Goal: Entertainment & Leisure: Consume media (video, audio)

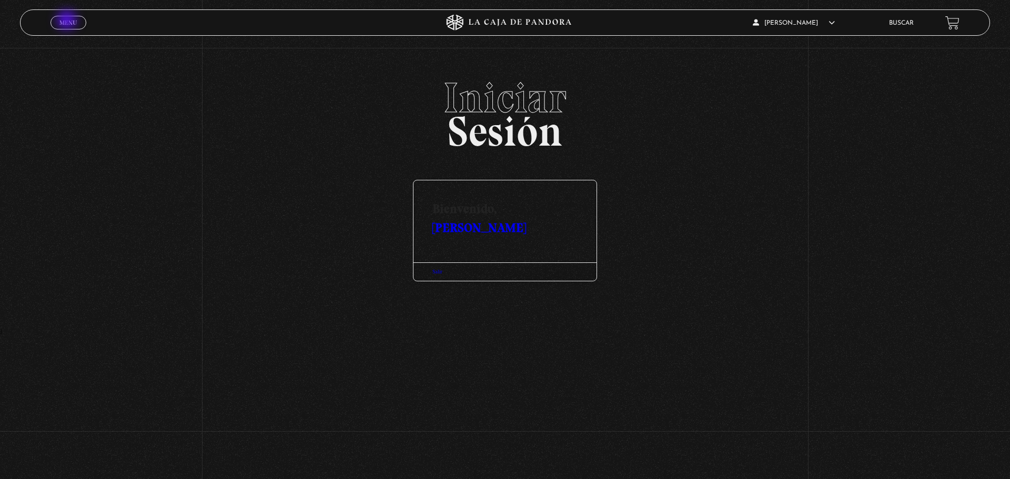
click at [68, 21] on span "Menu" at bounding box center [67, 22] width 17 height 6
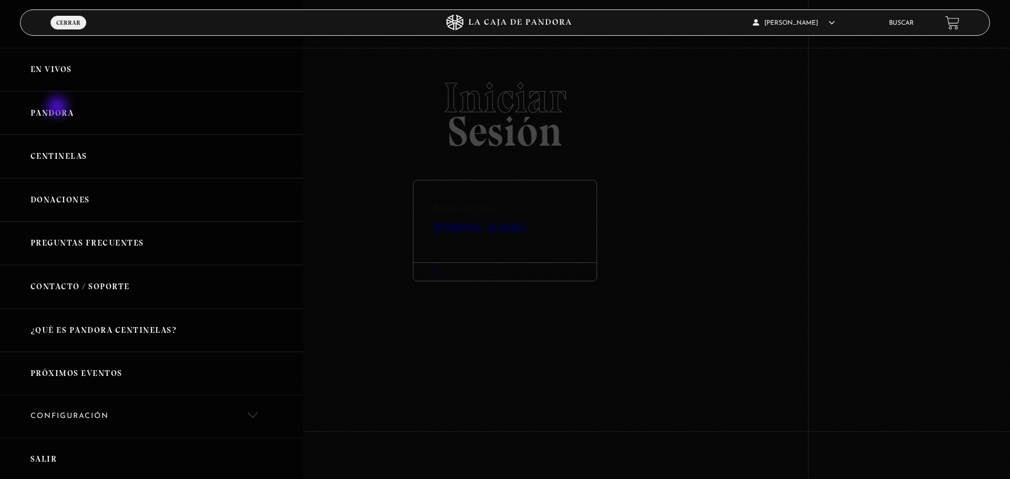
click at [58, 108] on link "Pandora" at bounding box center [151, 114] width 303 height 44
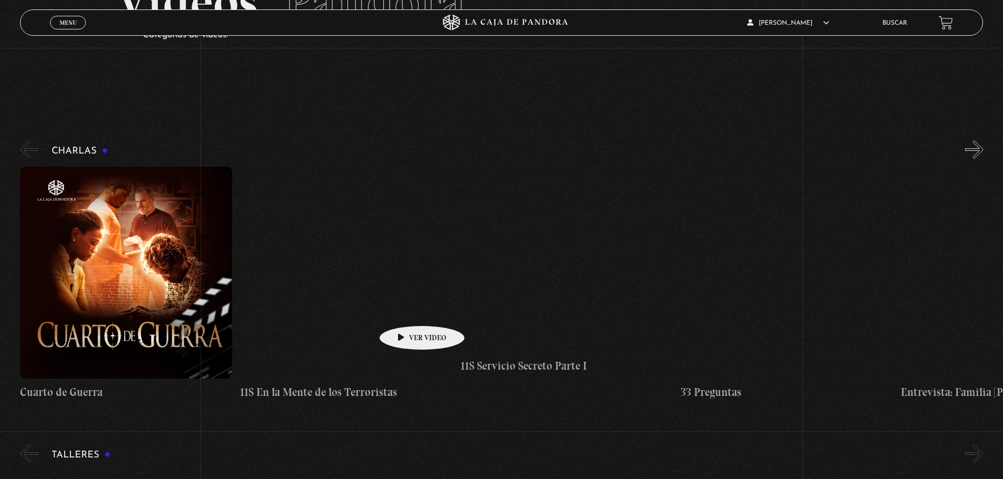
scroll to position [105, 0]
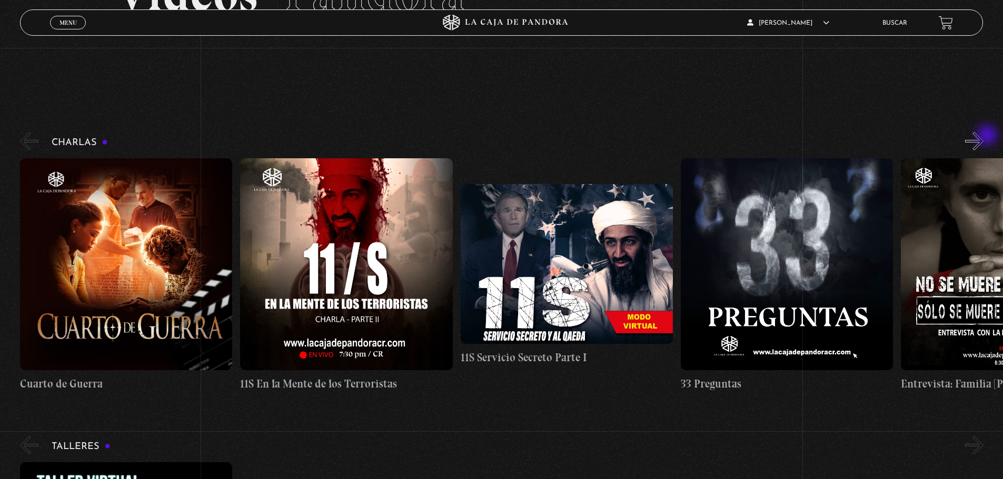
click at [983, 136] on button "»" at bounding box center [974, 141] width 18 height 18
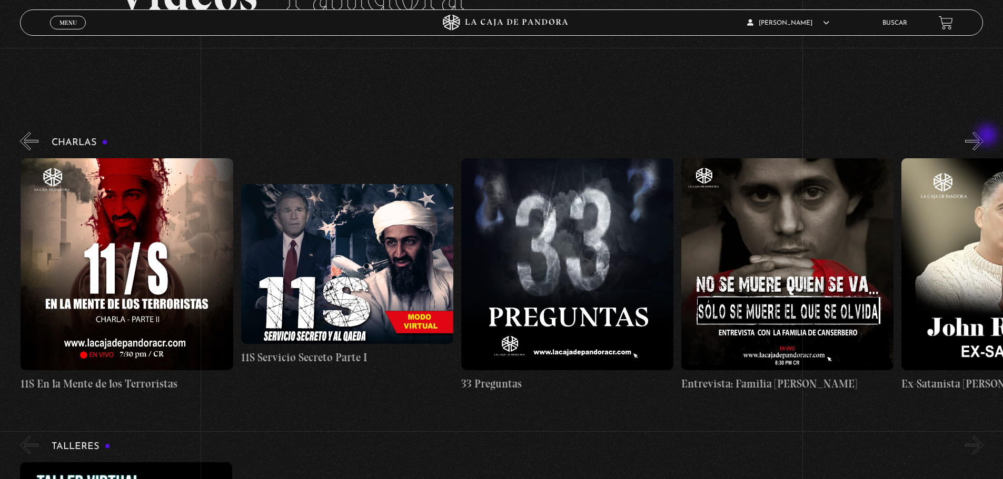
scroll to position [0, 220]
click at [983, 136] on button "»" at bounding box center [974, 141] width 18 height 18
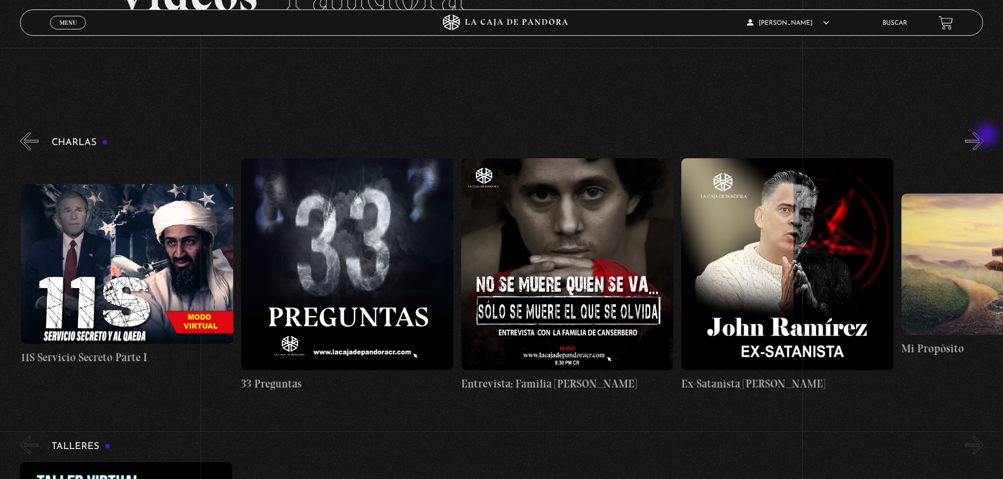
scroll to position [0, 440]
click at [983, 136] on button "»" at bounding box center [974, 141] width 18 height 18
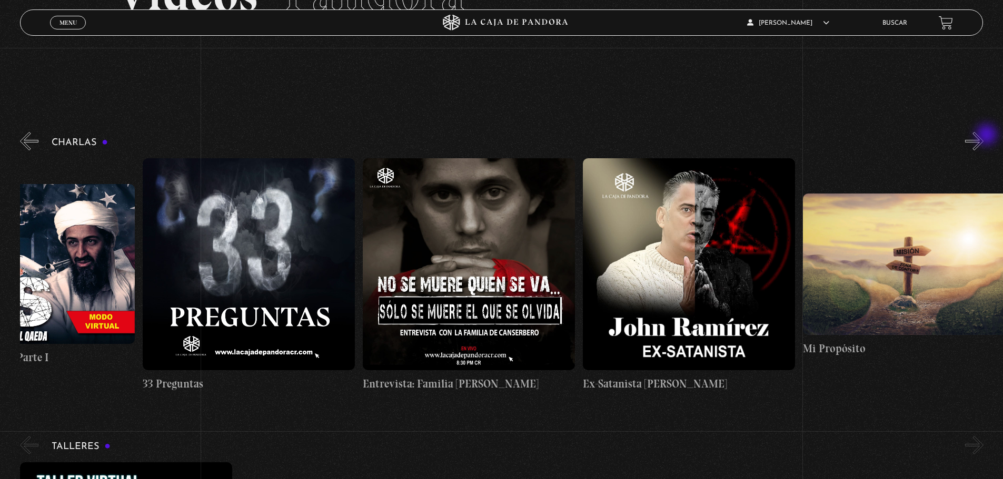
scroll to position [0, 550]
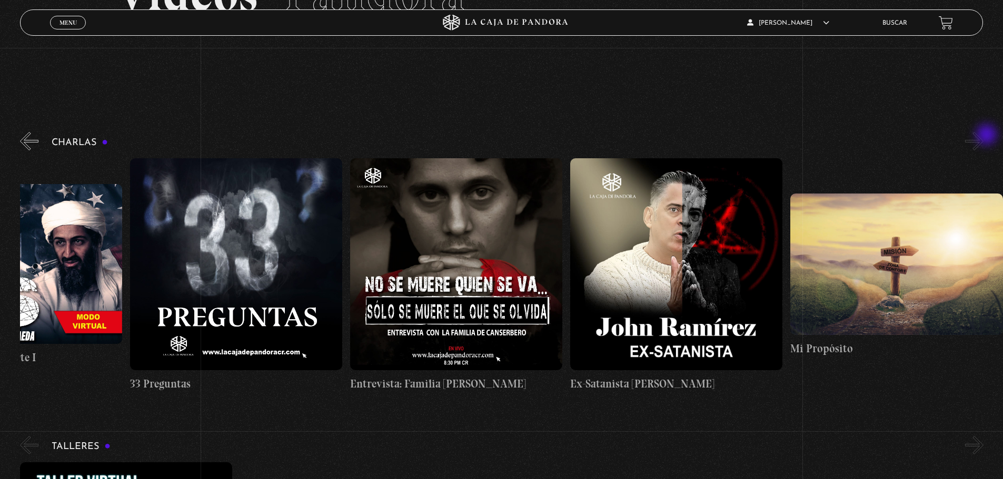
click at [983, 136] on button "»" at bounding box center [974, 141] width 18 height 18
click at [659, 249] on figure at bounding box center [676, 264] width 212 height 212
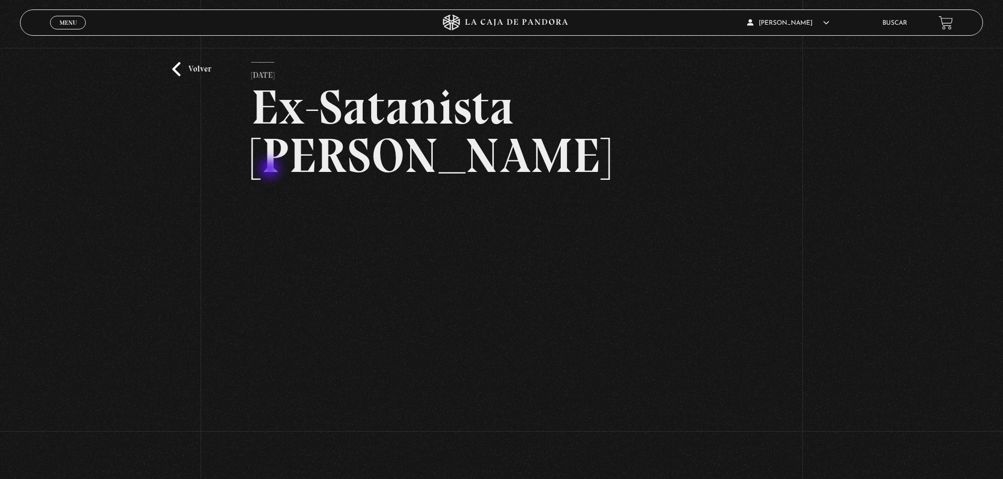
scroll to position [53, 0]
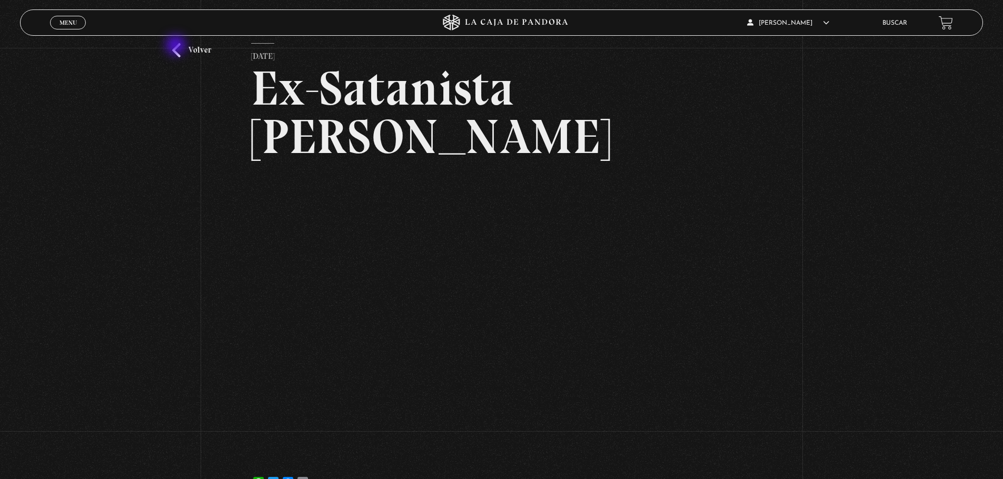
click at [177, 46] on link "Volver" at bounding box center [191, 50] width 39 height 14
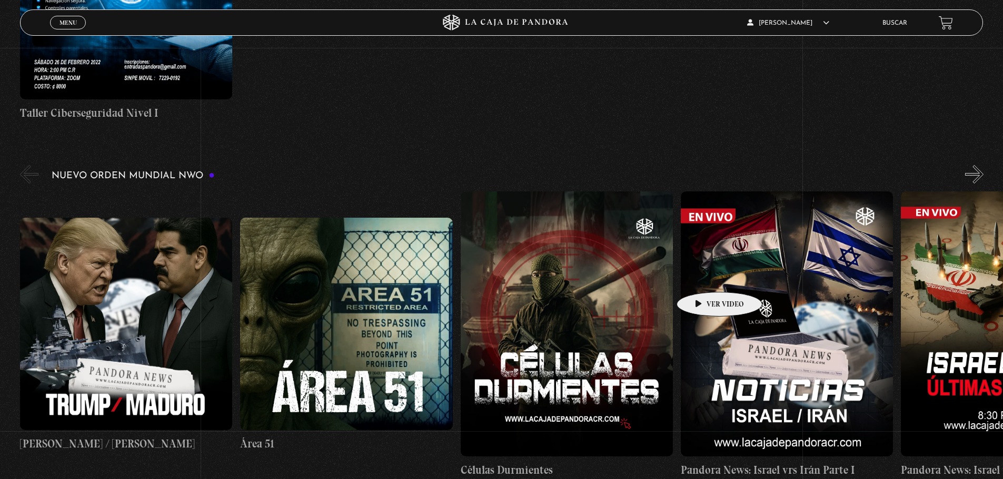
scroll to position [793, 0]
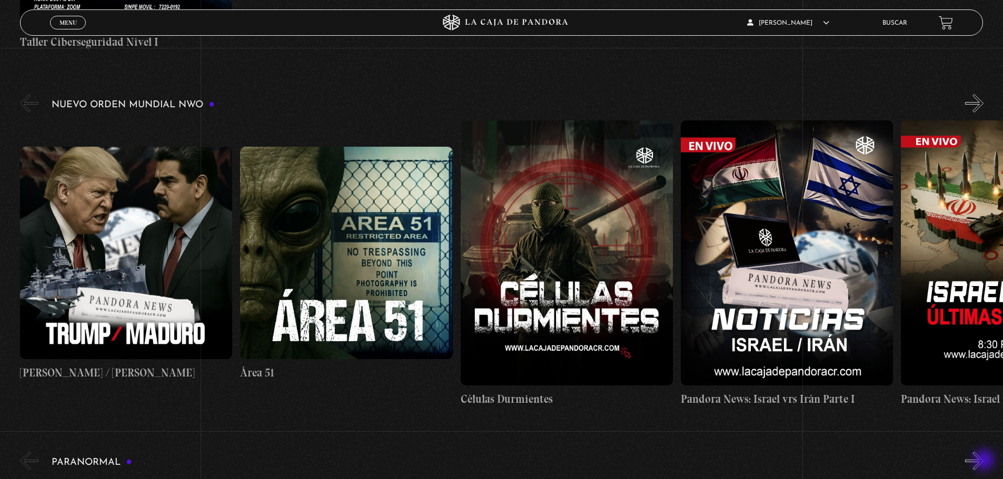
click at [983, 462] on button "»" at bounding box center [974, 461] width 18 height 18
click at [983, 461] on button "»" at bounding box center [974, 461] width 18 height 18
click at [982, 460] on button "»" at bounding box center [974, 461] width 18 height 18
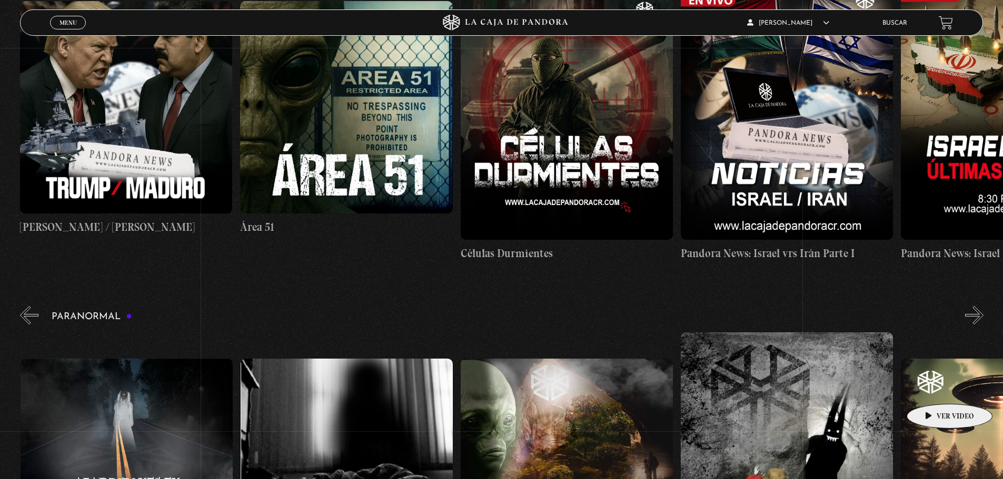
scroll to position [898, 0]
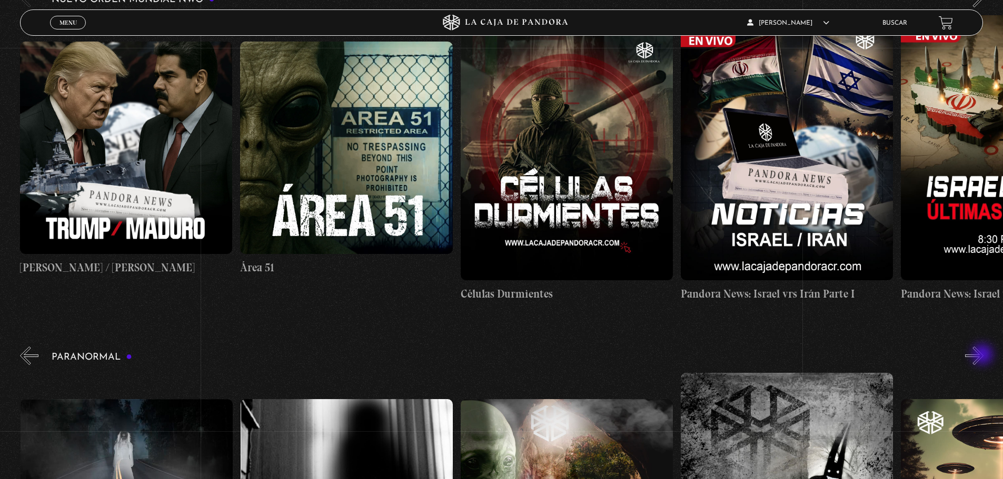
click at [983, 356] on button "»" at bounding box center [974, 356] width 18 height 18
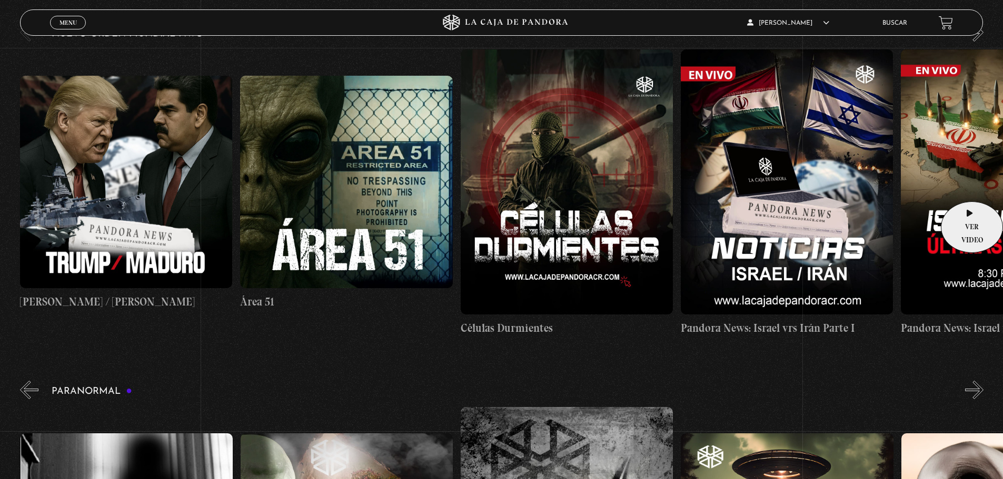
scroll to position [845, 0]
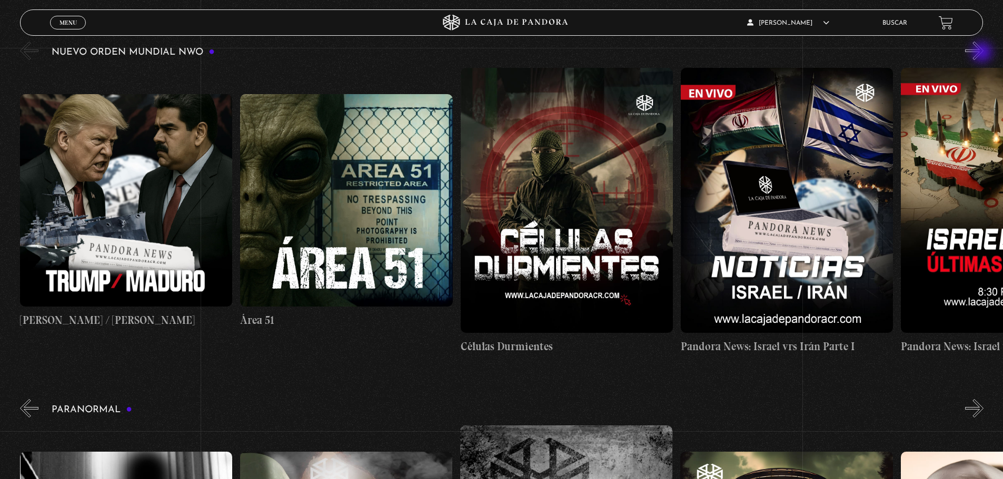
click at [983, 53] on button "»" at bounding box center [974, 51] width 18 height 18
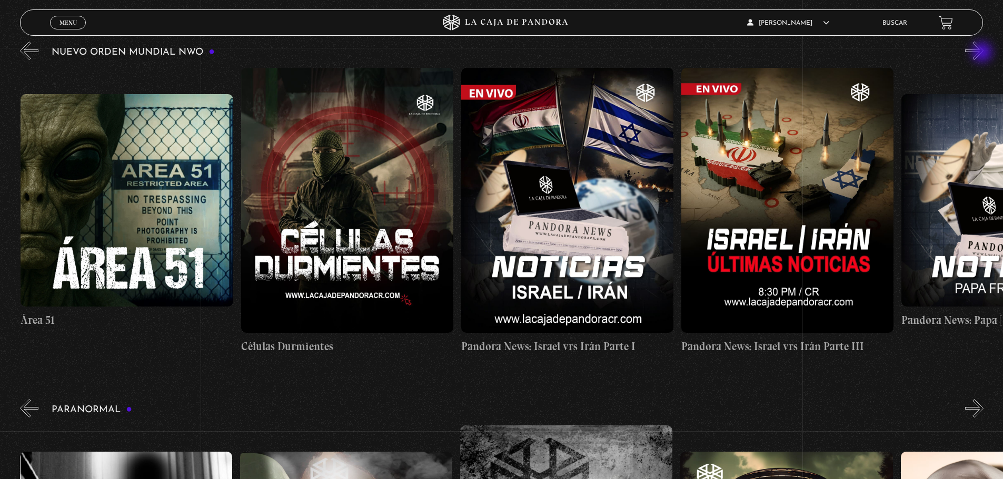
click at [983, 53] on button "»" at bounding box center [974, 51] width 18 height 18
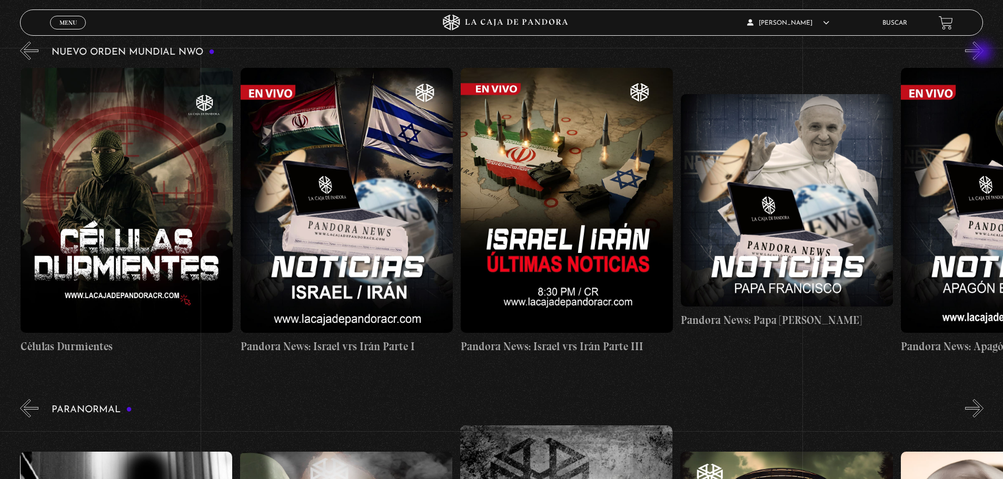
click at [983, 53] on button "»" at bounding box center [974, 51] width 18 height 18
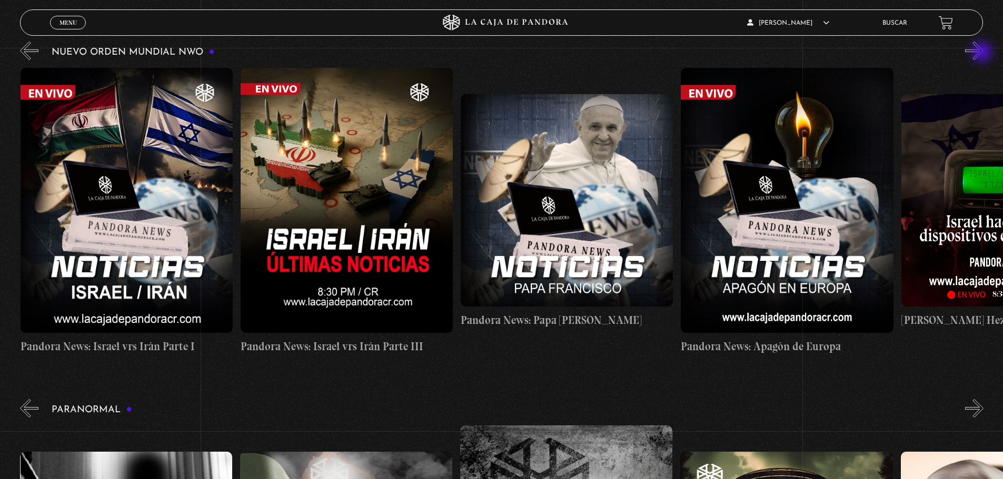
click at [983, 53] on button "»" at bounding box center [974, 51] width 18 height 18
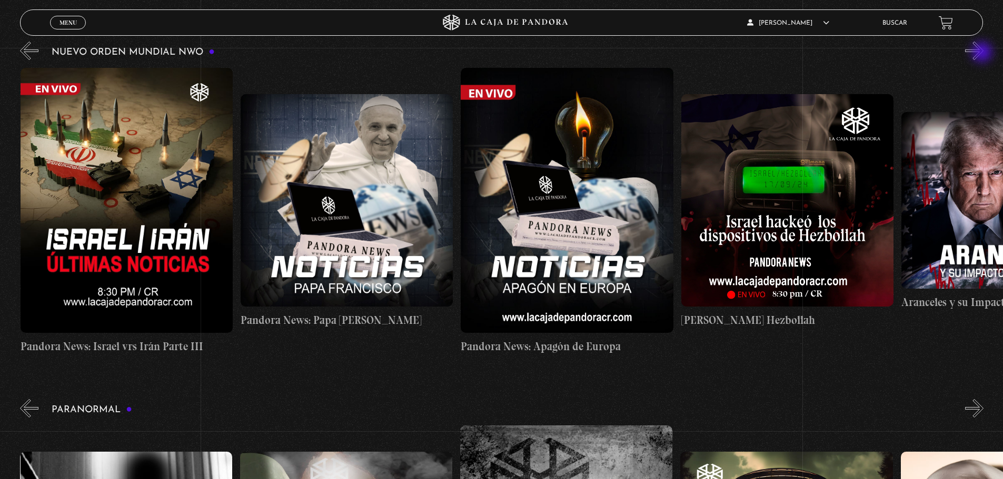
click at [983, 53] on button "»" at bounding box center [974, 51] width 18 height 18
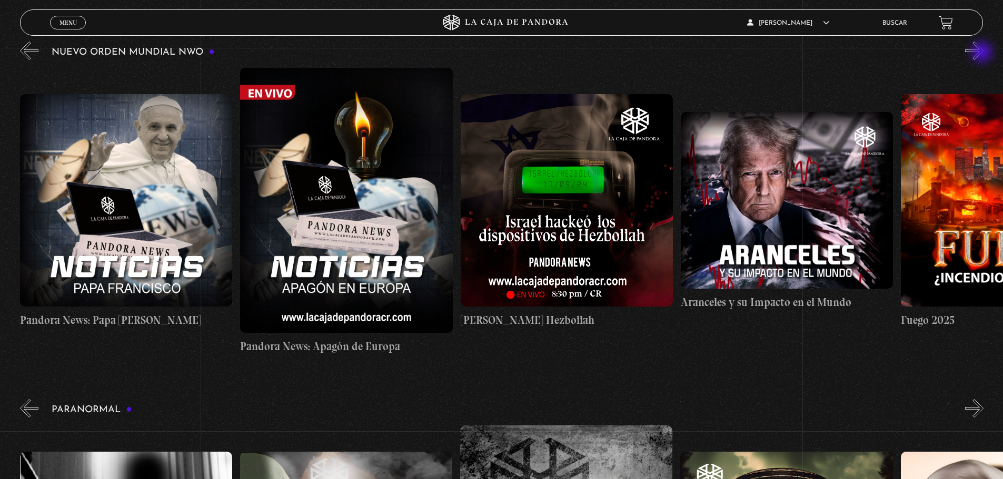
click at [983, 53] on button "»" at bounding box center [974, 51] width 18 height 18
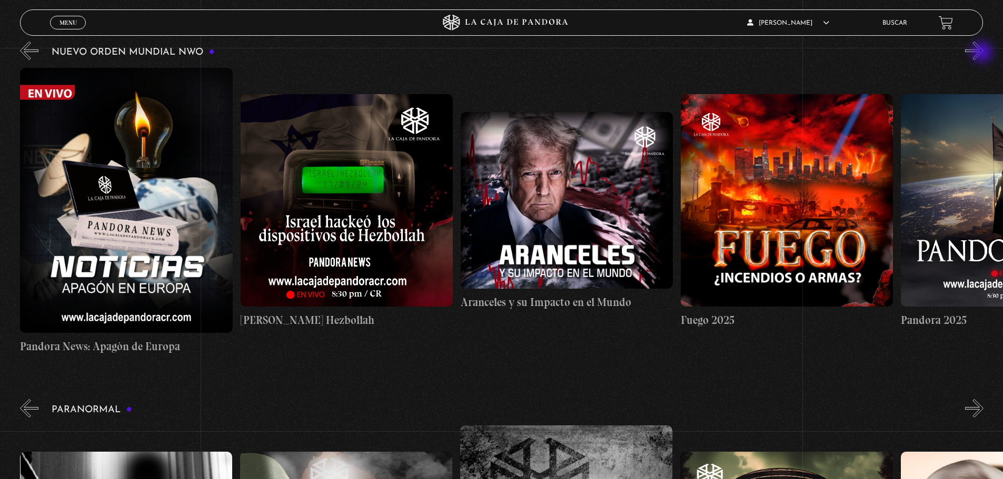
click at [983, 53] on button "»" at bounding box center [974, 51] width 18 height 18
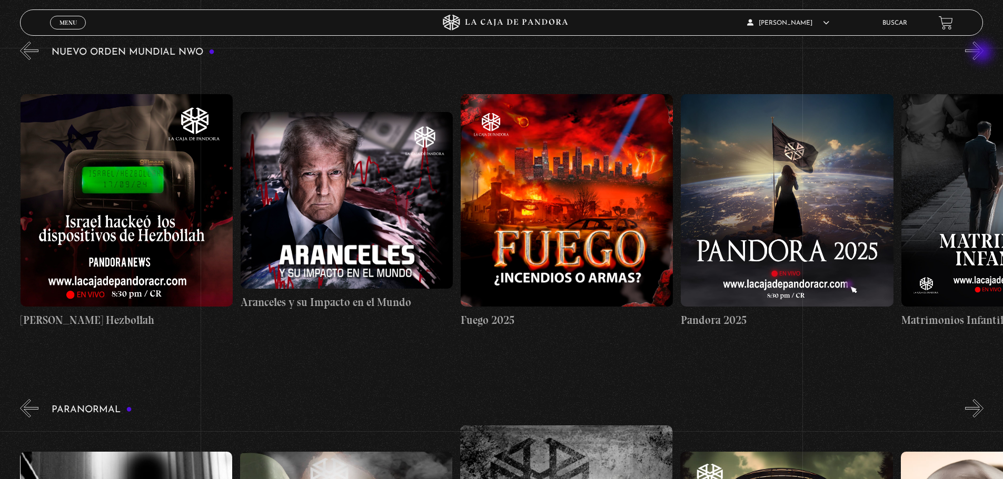
click at [983, 53] on button "»" at bounding box center [974, 51] width 18 height 18
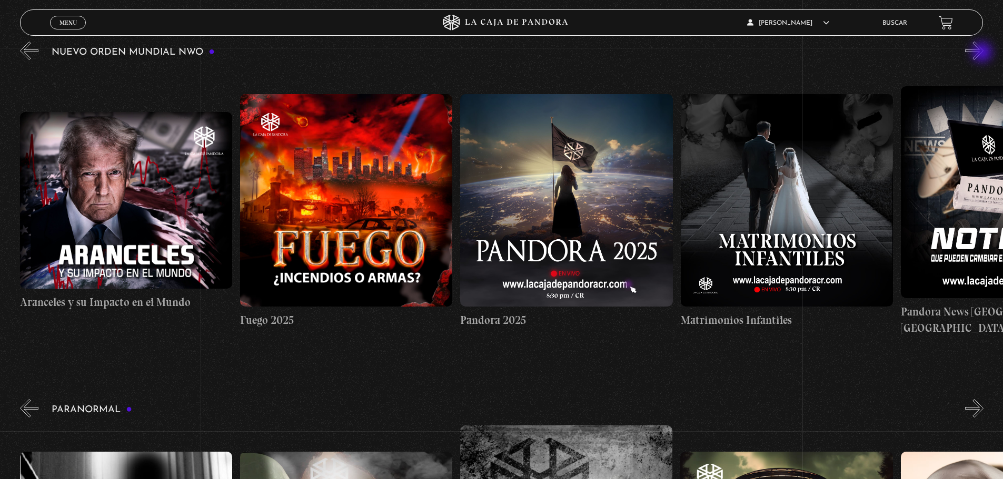
click at [983, 53] on button "»" at bounding box center [974, 51] width 18 height 18
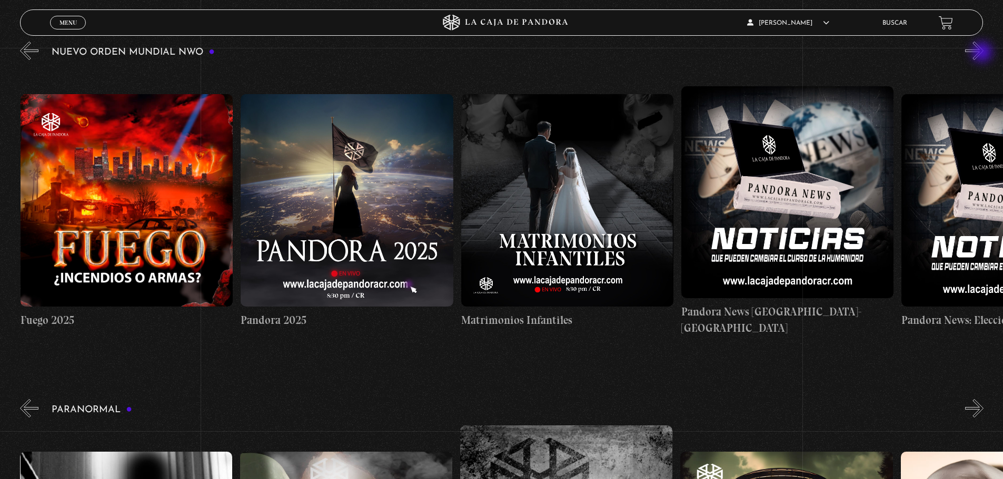
click at [983, 53] on button "»" at bounding box center [974, 51] width 18 height 18
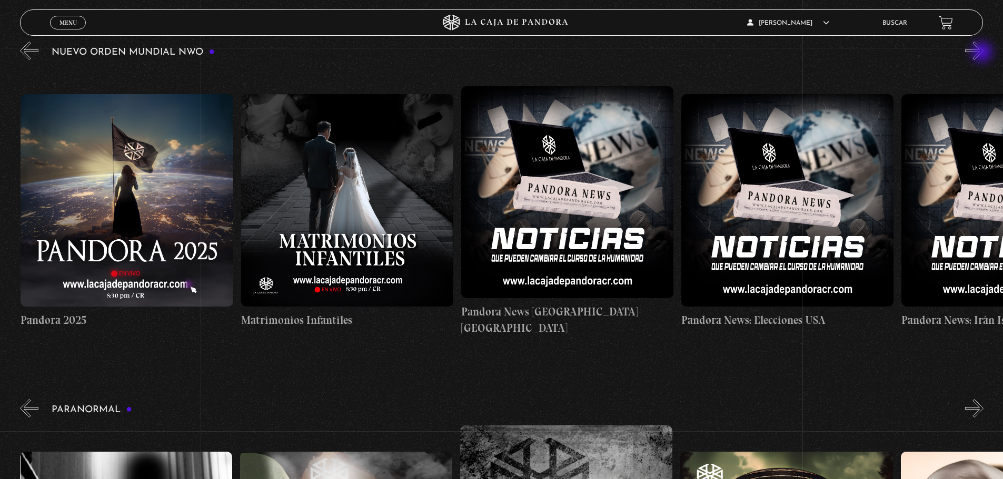
click at [983, 53] on button "»" at bounding box center [974, 51] width 18 height 18
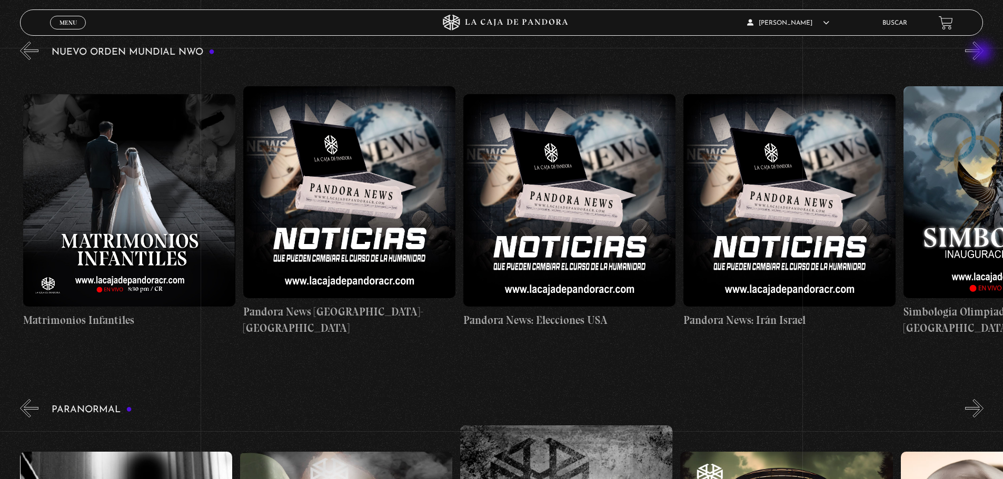
click at [983, 53] on button "»" at bounding box center [974, 51] width 18 height 18
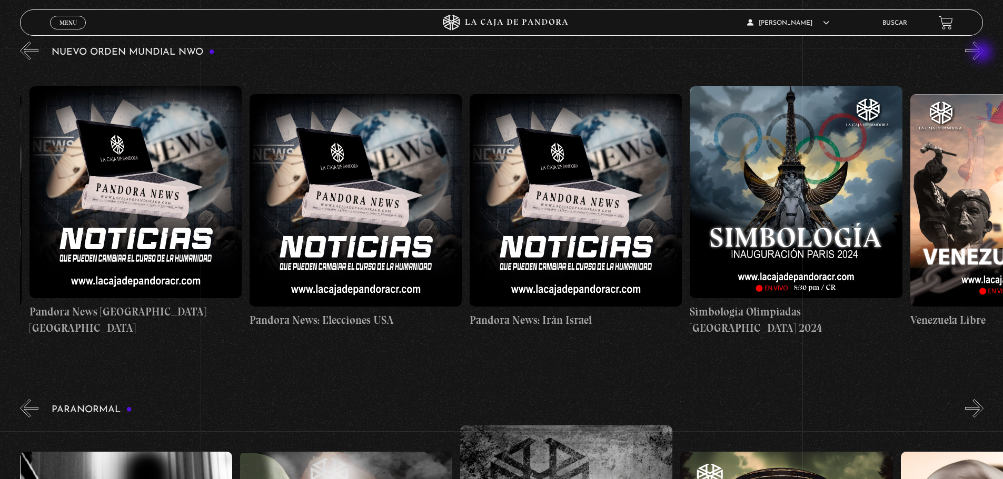
click at [983, 53] on button "»" at bounding box center [974, 51] width 18 height 18
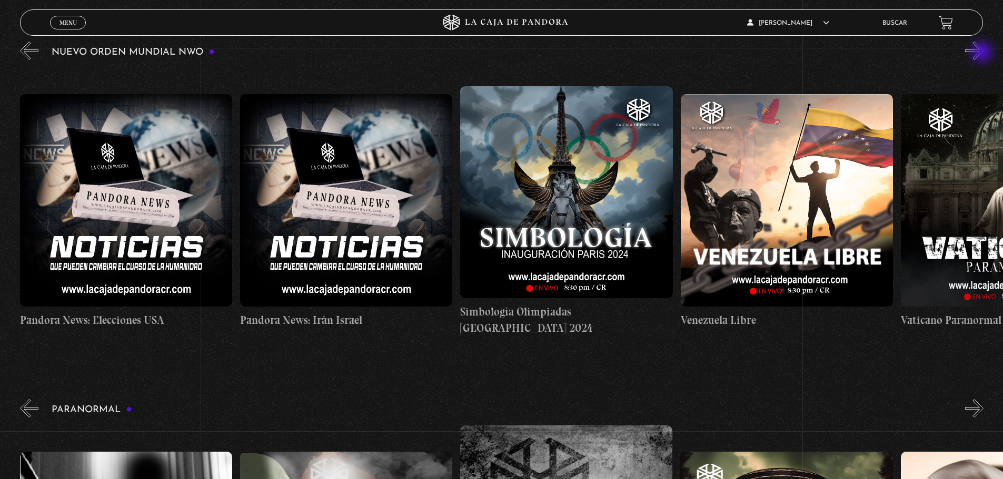
click at [983, 53] on button "»" at bounding box center [974, 51] width 18 height 18
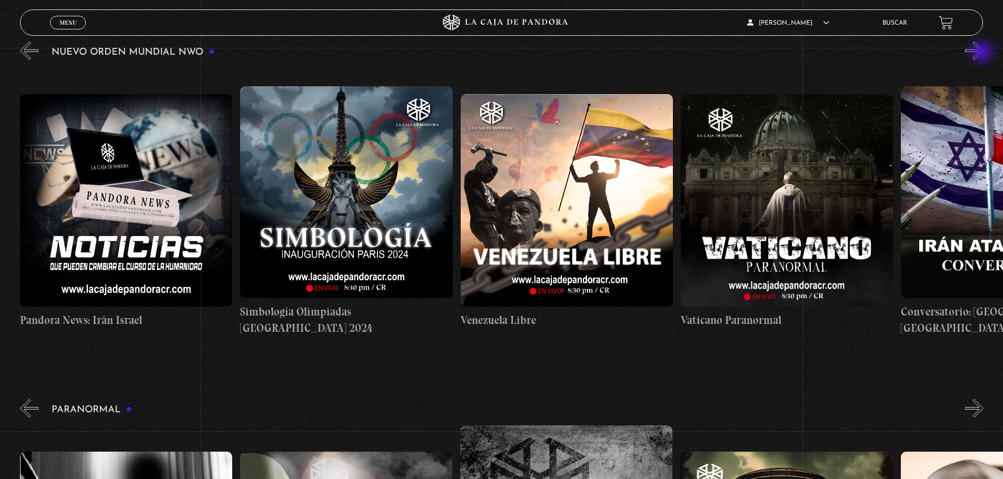
click at [983, 53] on button "»" at bounding box center [974, 51] width 18 height 18
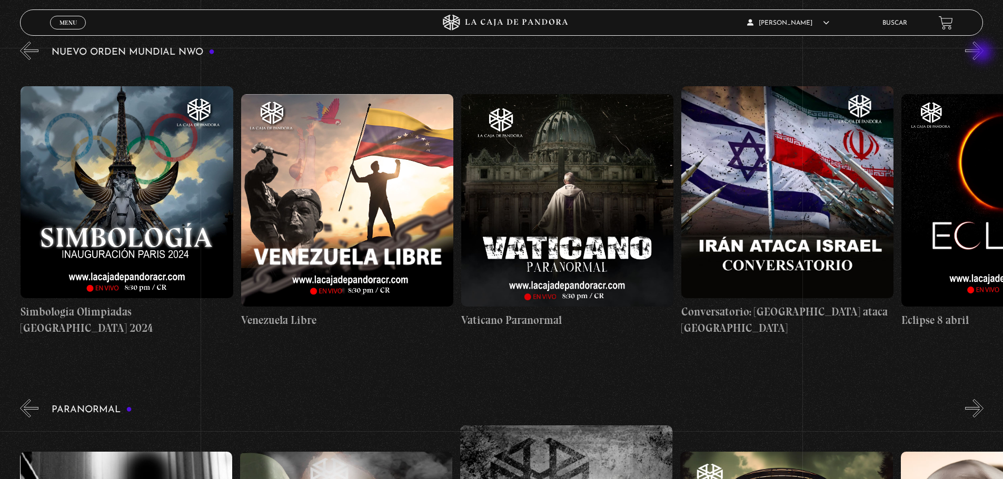
scroll to position [0, 3301]
click at [983, 53] on button "»" at bounding box center [974, 51] width 18 height 18
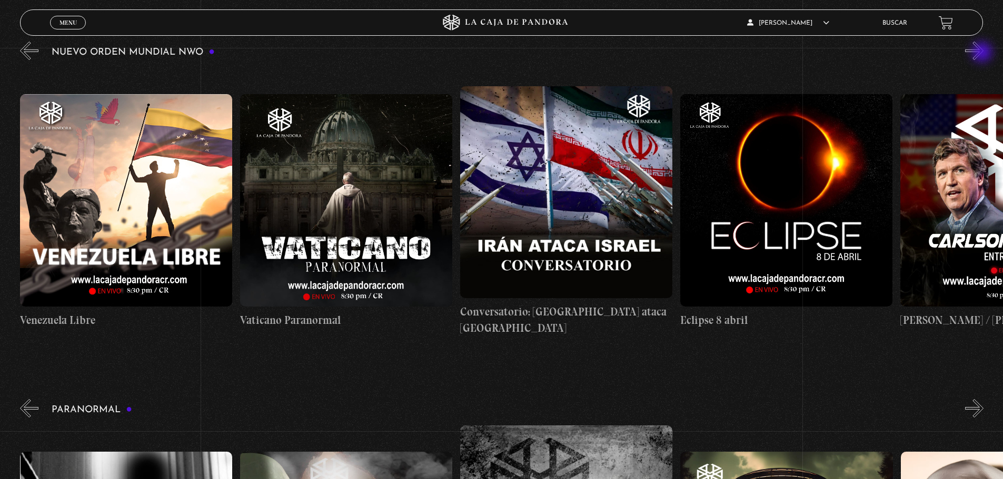
click at [983, 53] on button "»" at bounding box center [974, 51] width 18 height 18
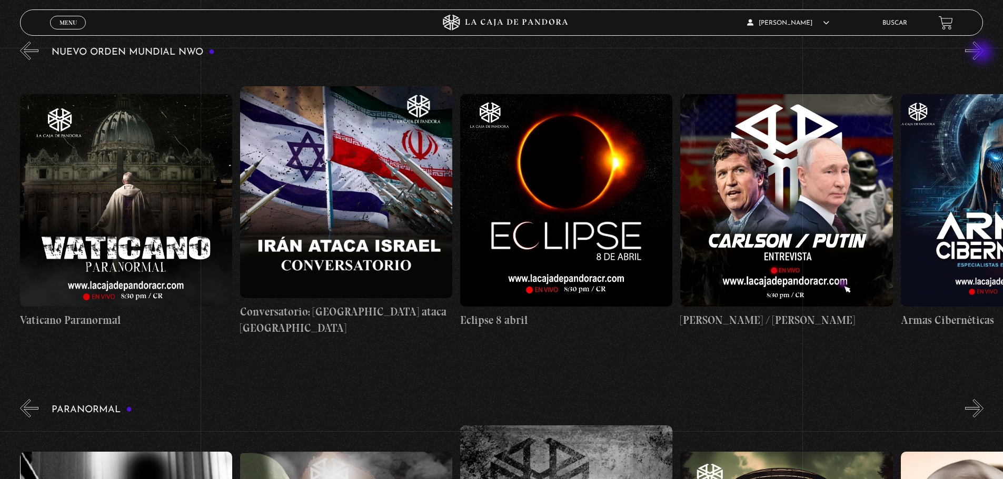
click at [983, 53] on button "»" at bounding box center [974, 51] width 18 height 18
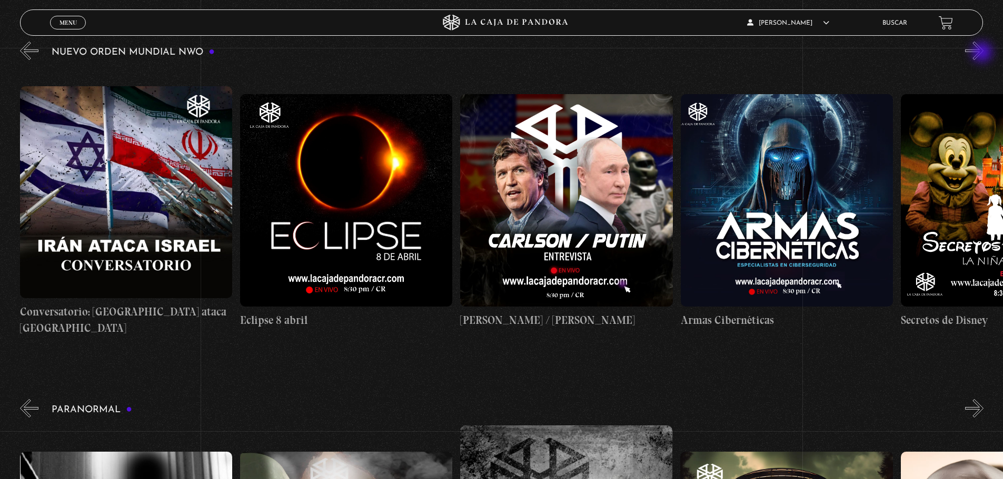
click at [983, 53] on button "»" at bounding box center [974, 51] width 18 height 18
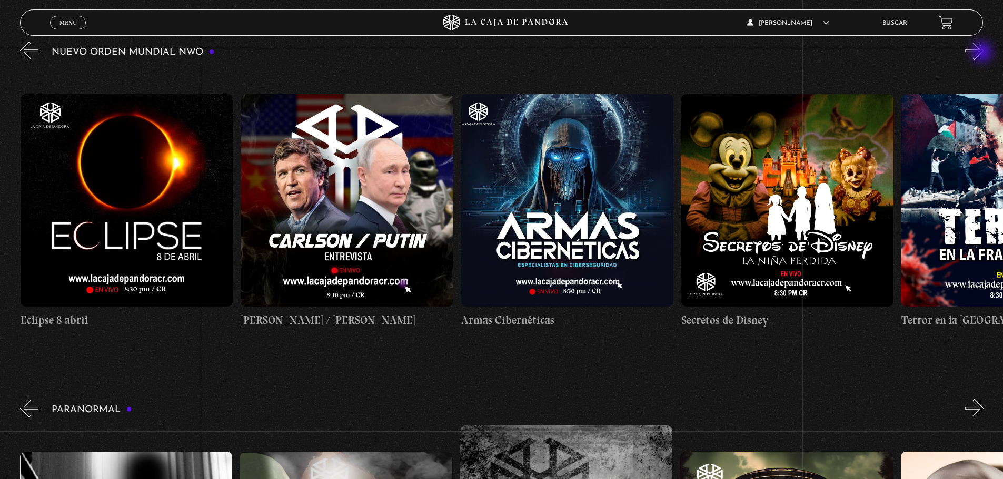
scroll to position [0, 4182]
